Goal: Task Accomplishment & Management: Complete application form

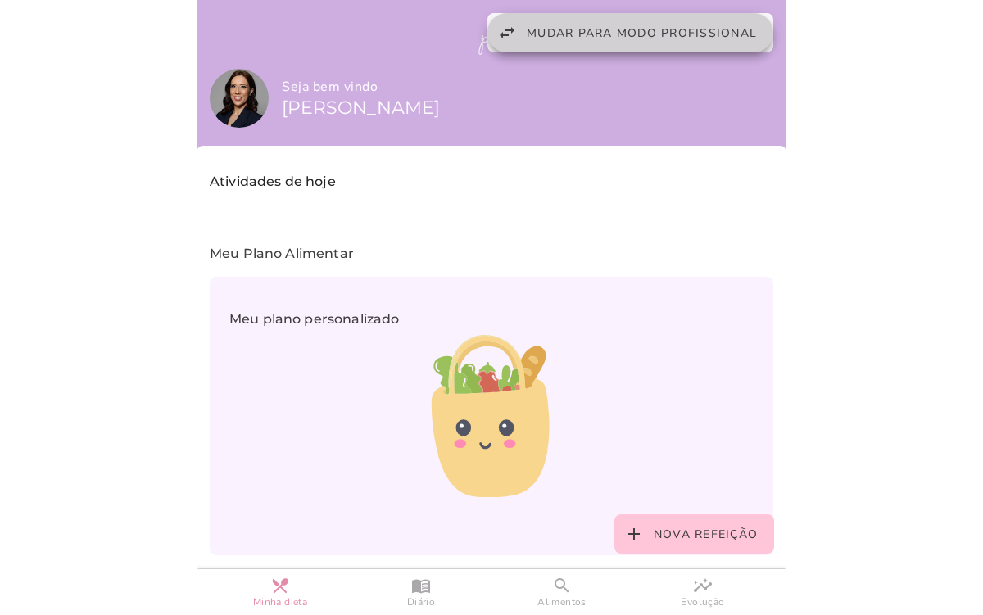
click at [571, 42] on button "swap_horiz Mudar para modo profissional" at bounding box center [630, 32] width 286 height 39
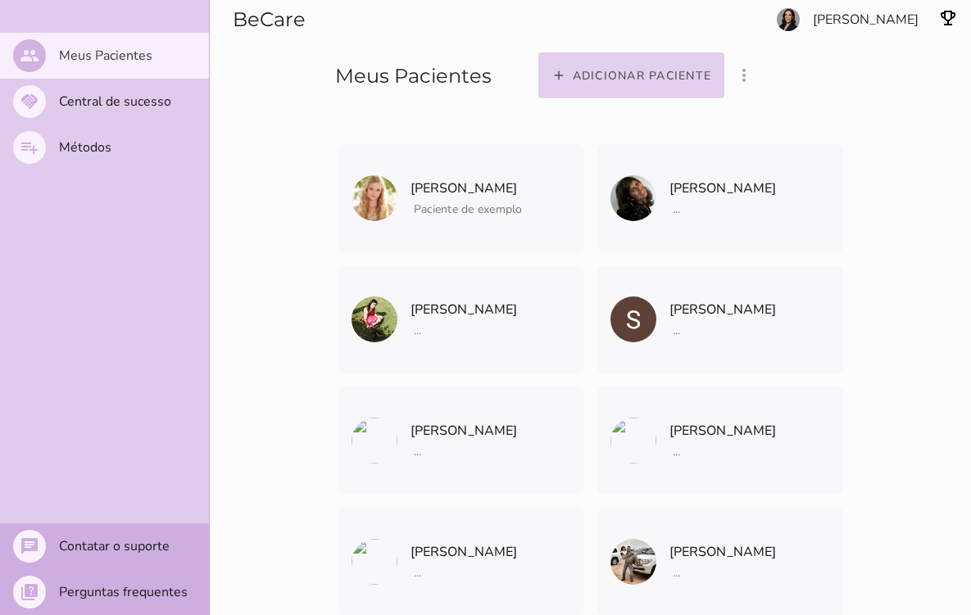
click at [0, 0] on slot "Adicionar paciente" at bounding box center [0, 0] width 0 height 0
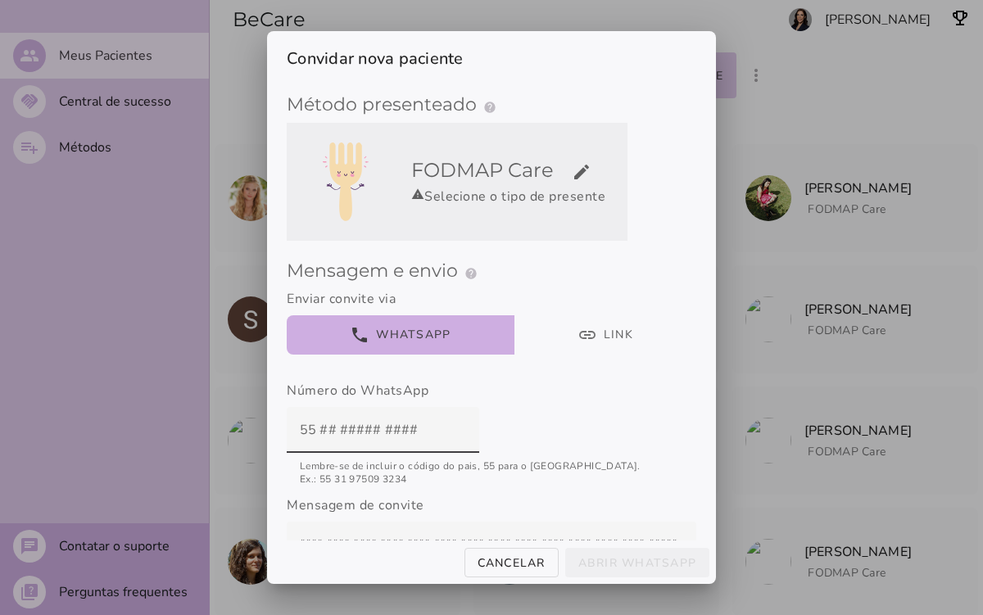
click at [463, 195] on div "warning Selecione o tipo de presente" at bounding box center [516, 197] width 210 height 20
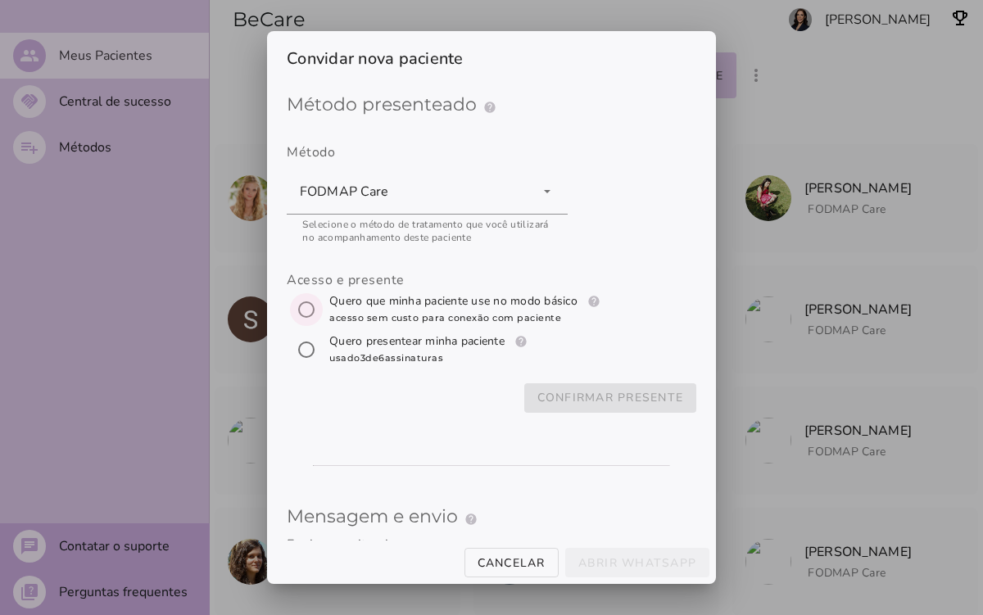
click at [308, 306] on input "[object Object]" at bounding box center [306, 309] width 39 height 39
radio input "****"
type mwc-radio "trial-extension"
click at [0, 0] on slot "Confirmar presente" at bounding box center [0, 0] width 0 height 0
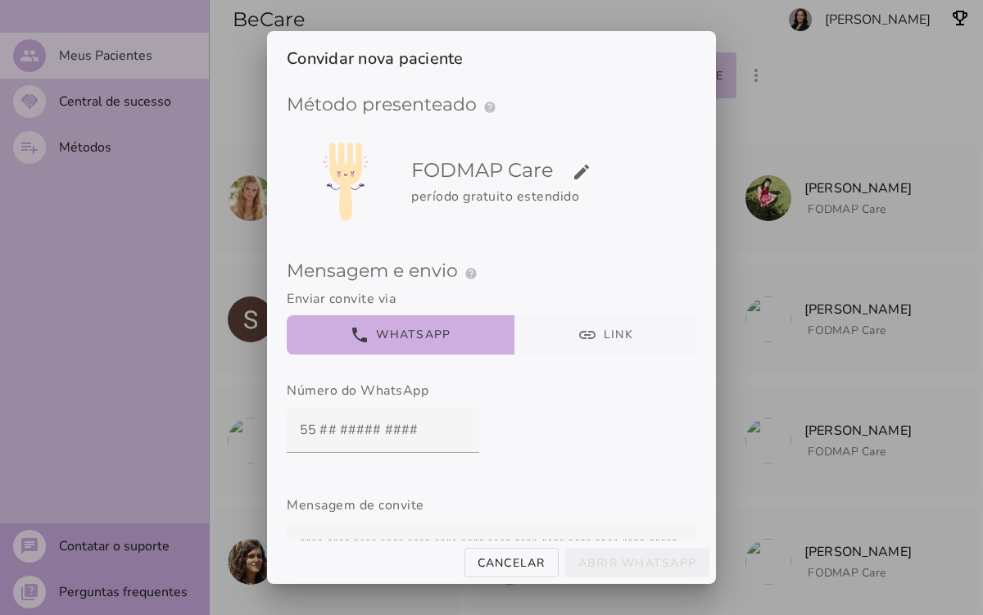
click at [546, 338] on button "link Link" at bounding box center [605, 334] width 183 height 39
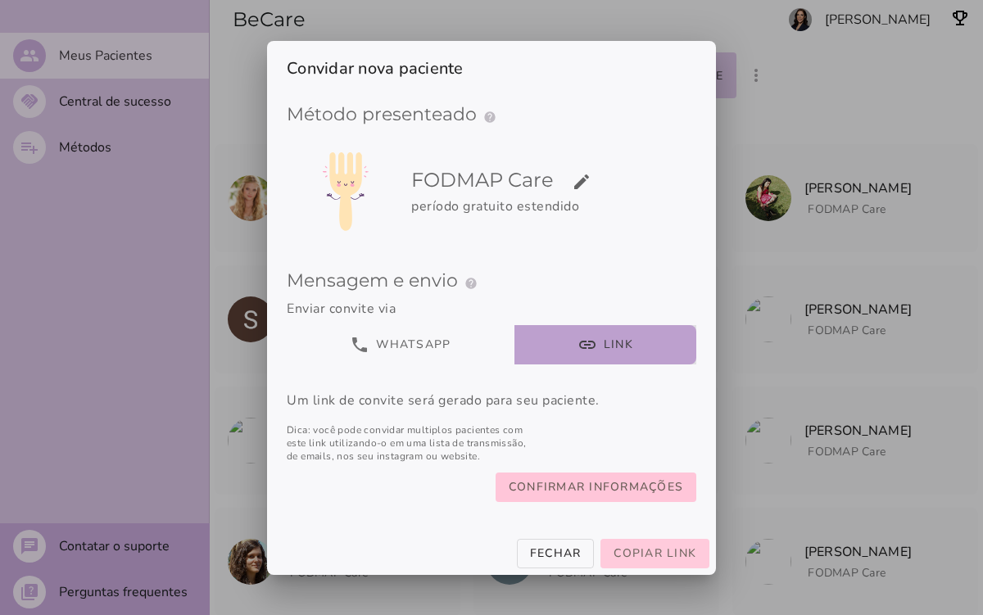
click at [640, 560] on span "Copiar link" at bounding box center [655, 554] width 83 height 16
